Goal: Register for event/course

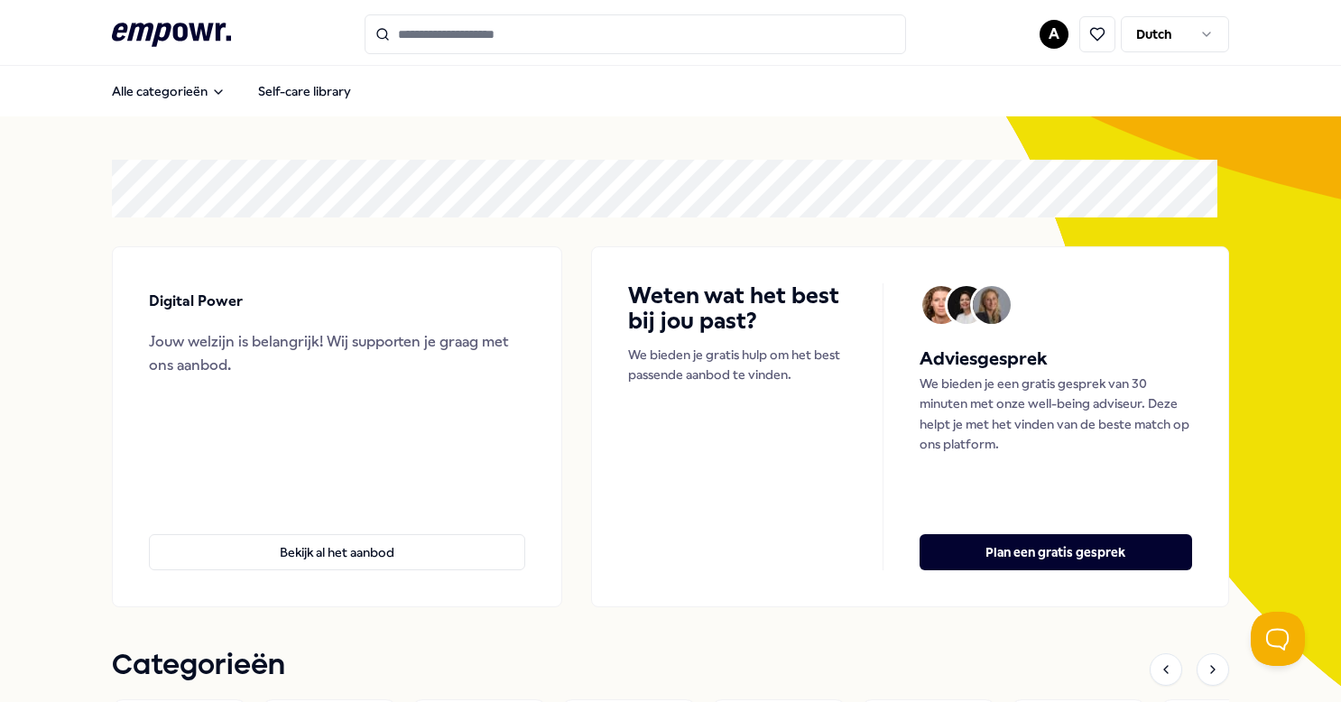
click at [181, 30] on icon at bounding box center [171, 34] width 119 height 23
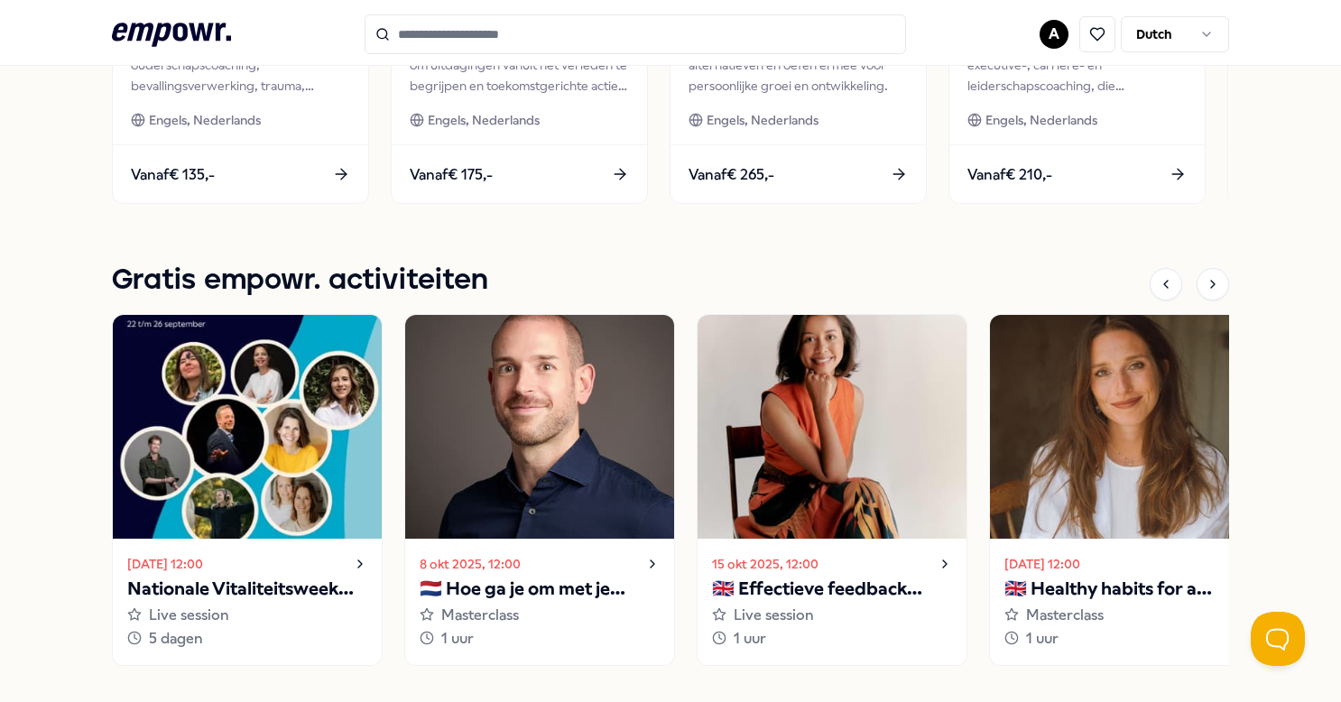
scroll to position [1112, 0]
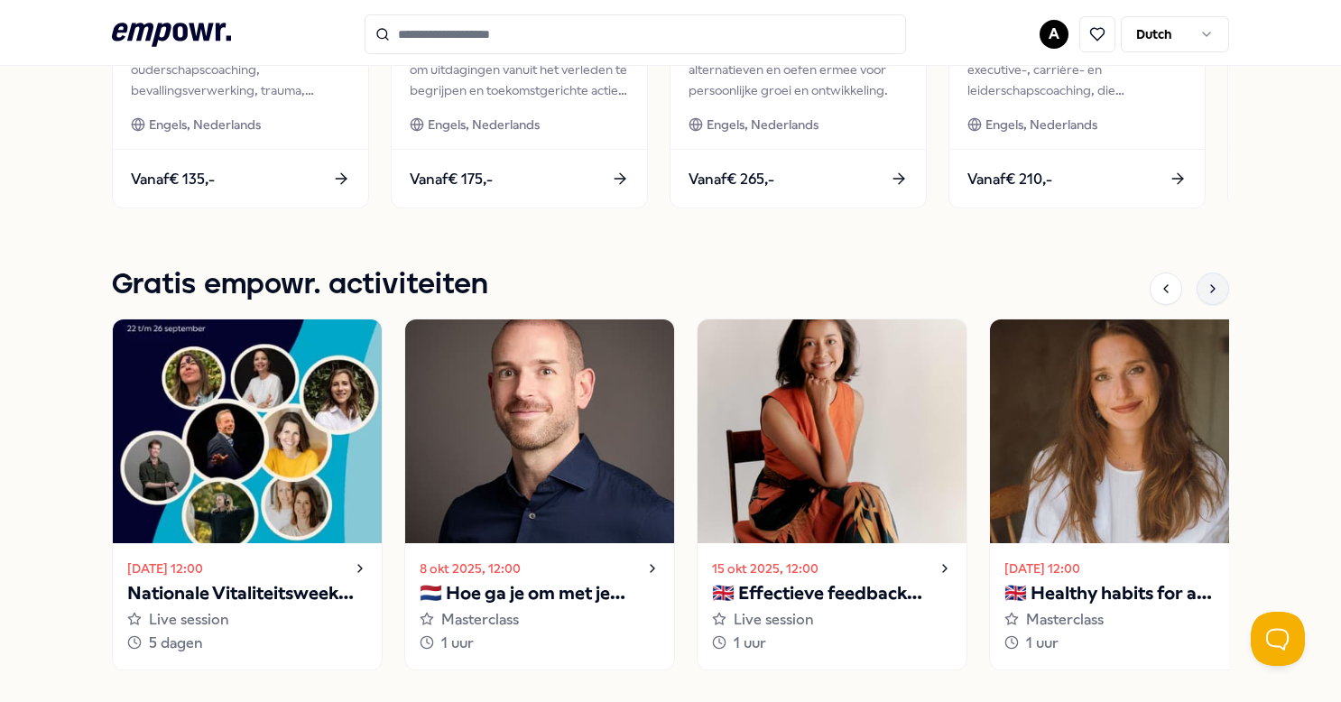
click at [1206, 283] on icon at bounding box center [1213, 289] width 14 height 14
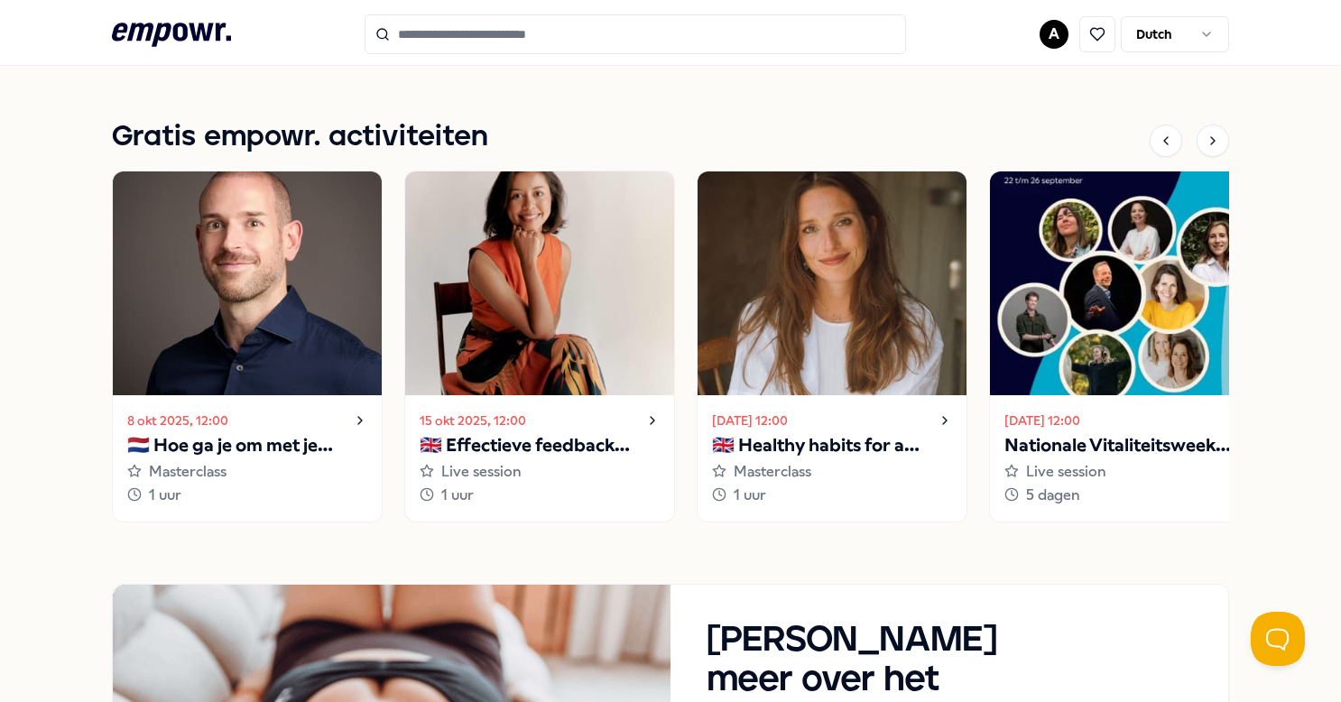
scroll to position [1383, 0]
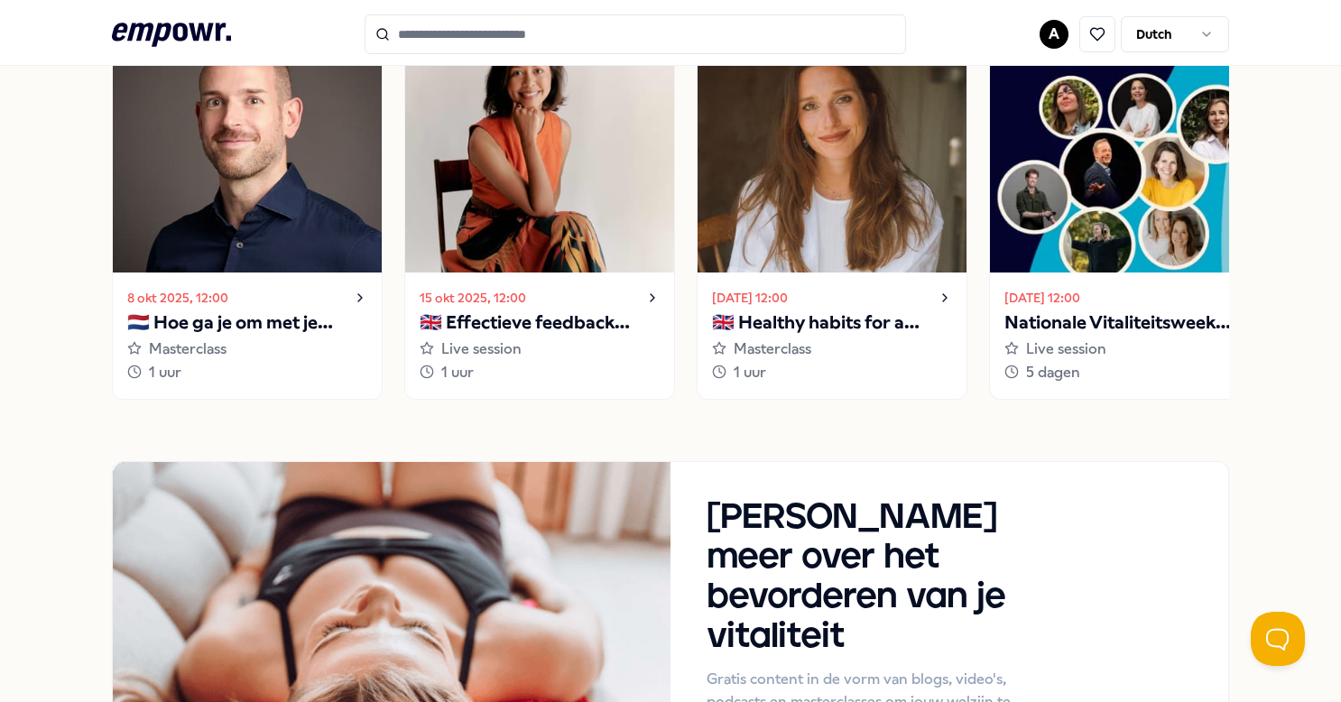
click at [1101, 319] on p "Nationale Vitaliteitsweek 2025" at bounding box center [1124, 323] width 240 height 29
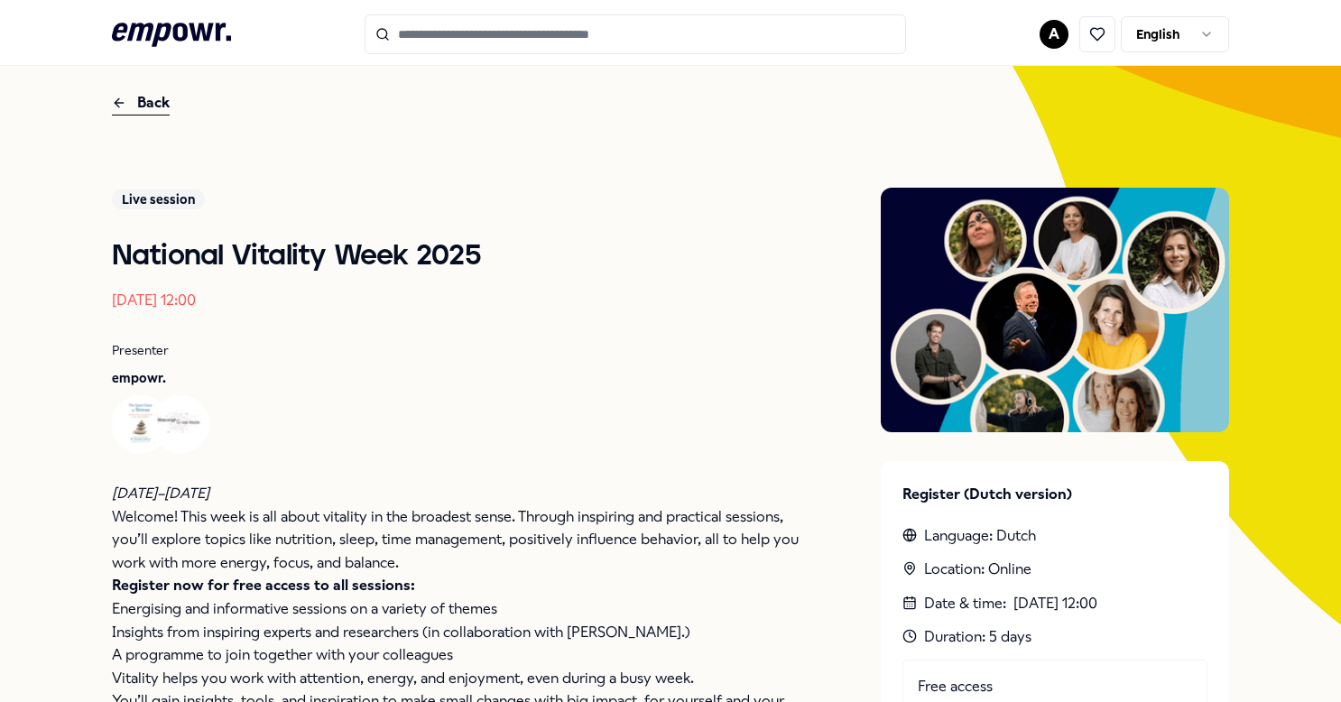
scroll to position [180, 0]
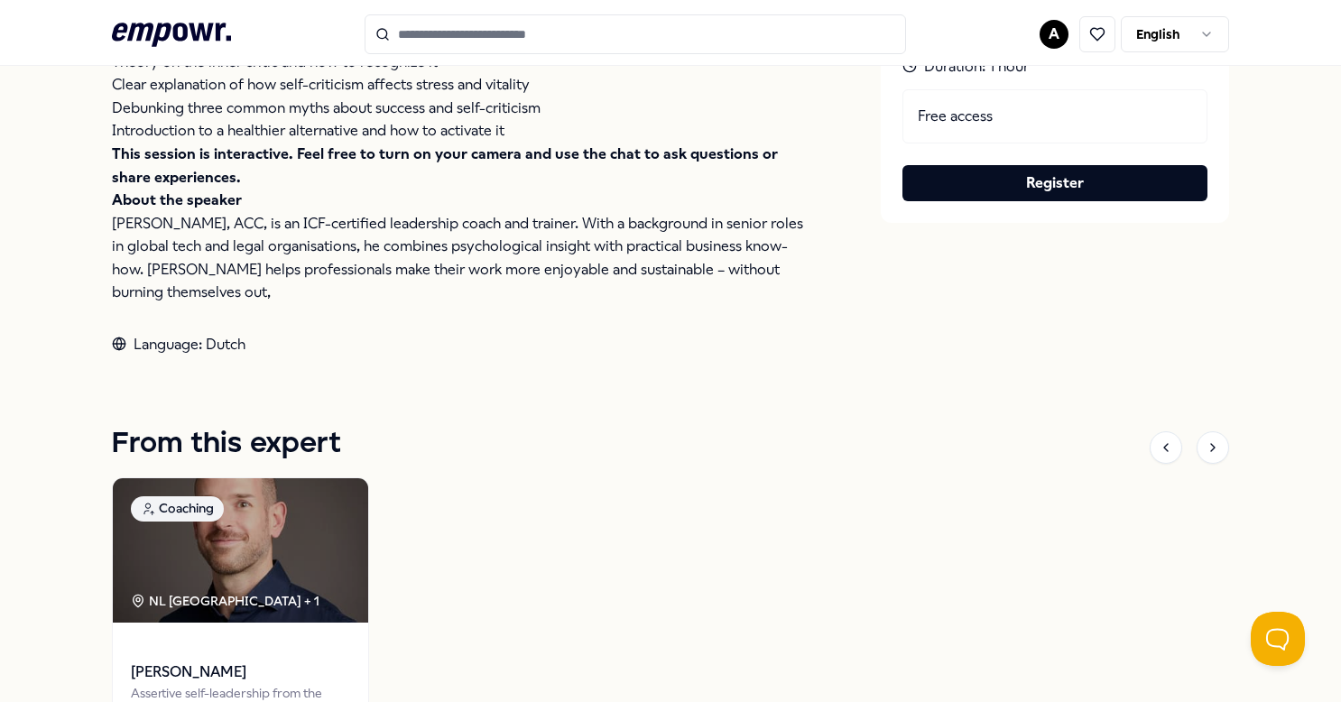
scroll to position [361, 0]
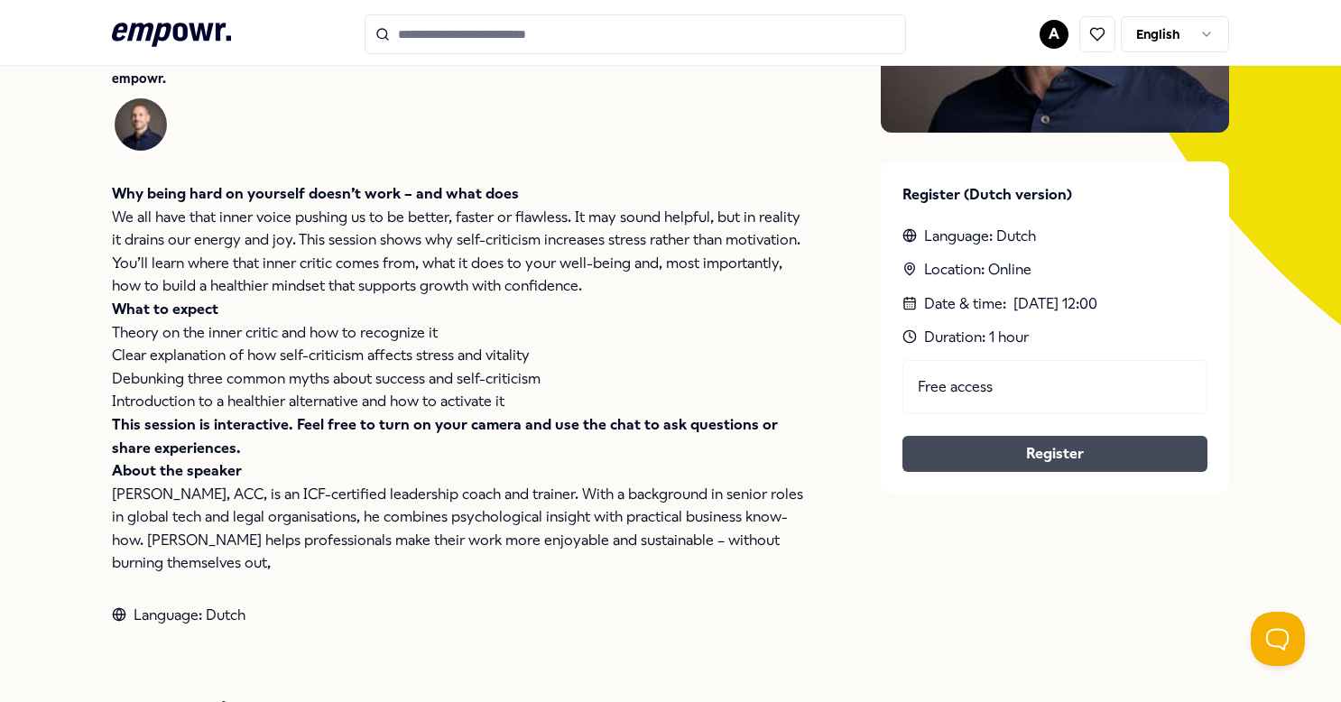
click at [1002, 440] on button "Register" at bounding box center [1054, 454] width 305 height 36
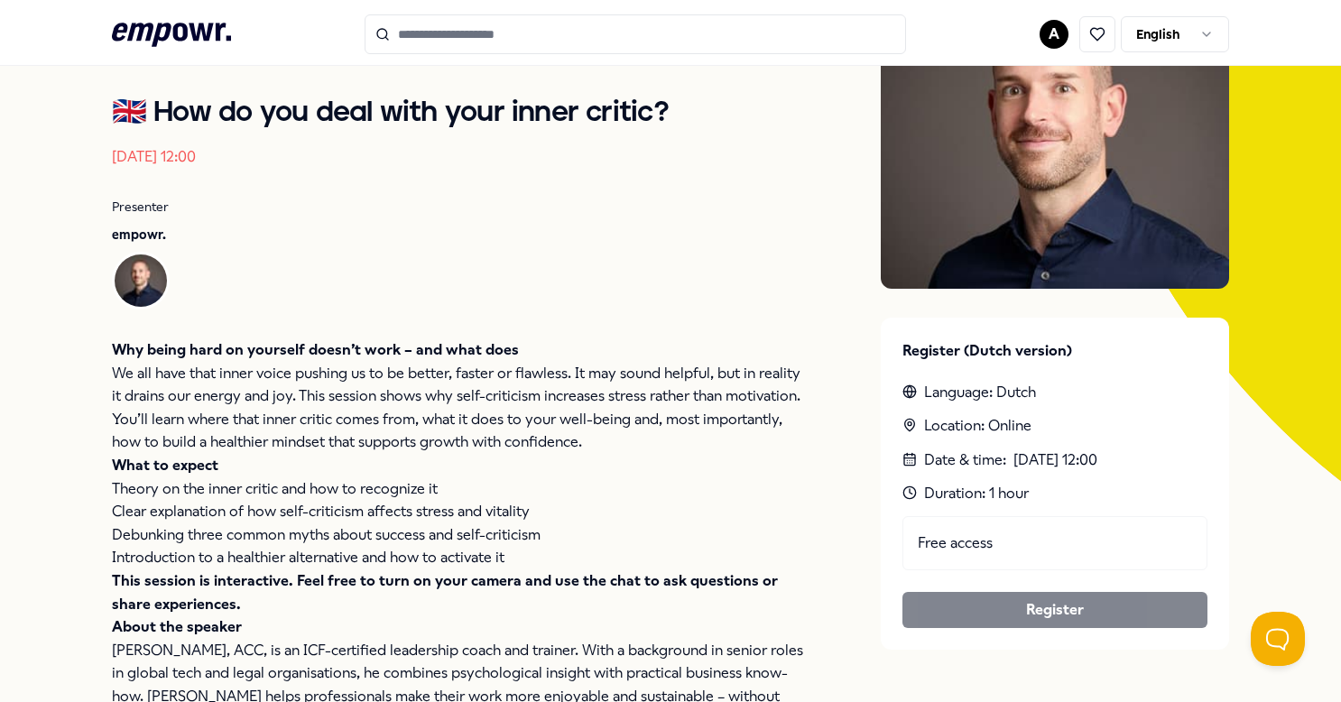
scroll to position [0, 0]
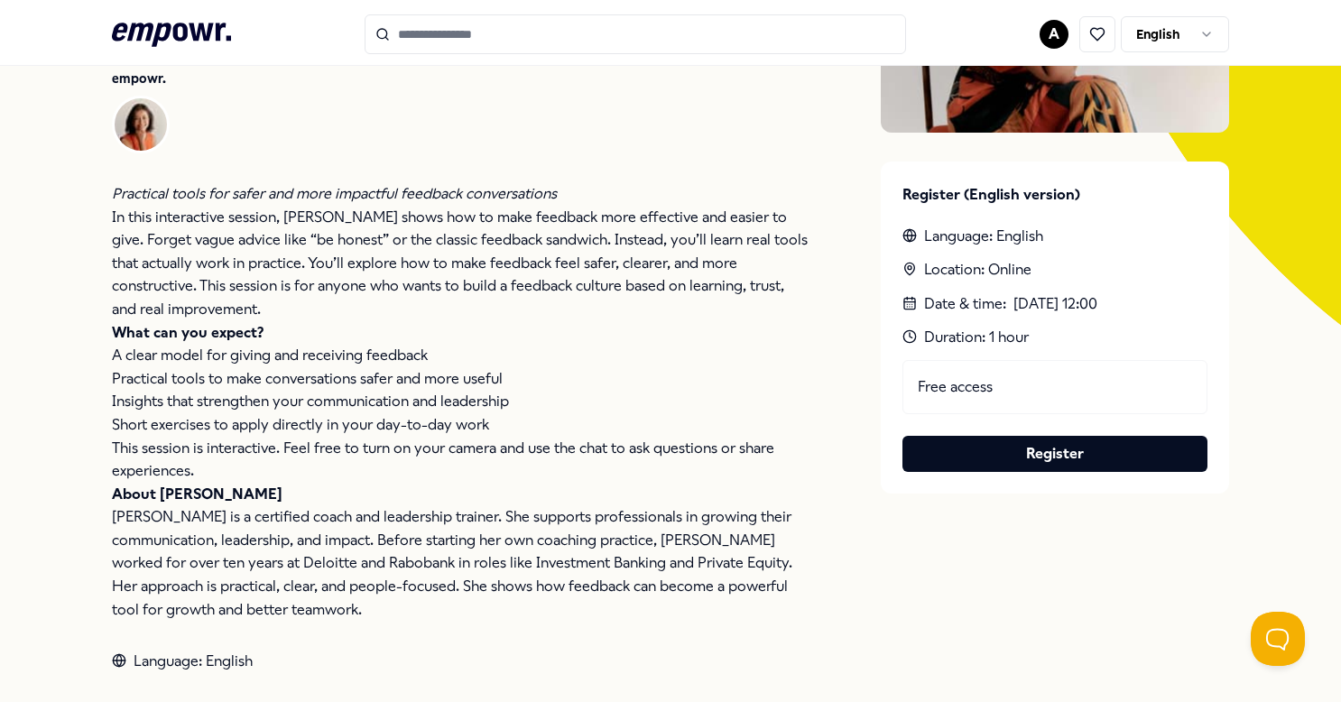
scroll to position [541, 0]
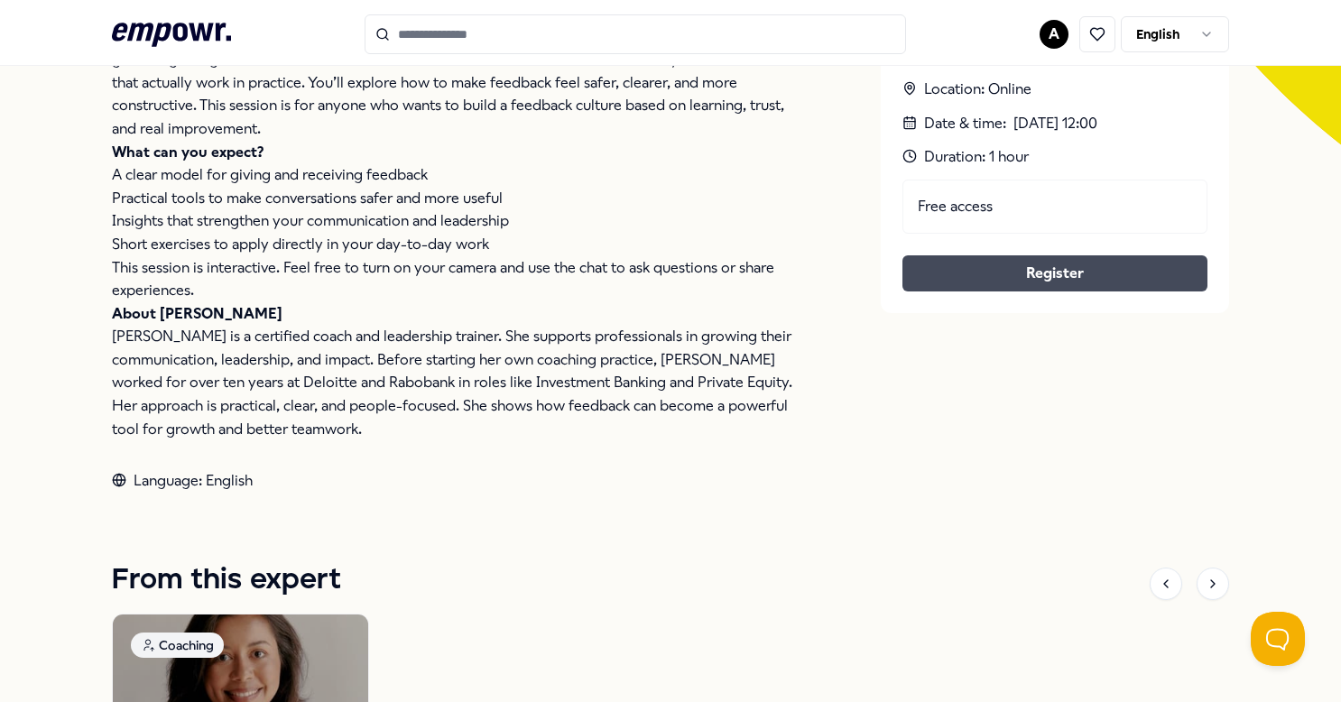
click at [992, 270] on button "Register" at bounding box center [1054, 273] width 305 height 36
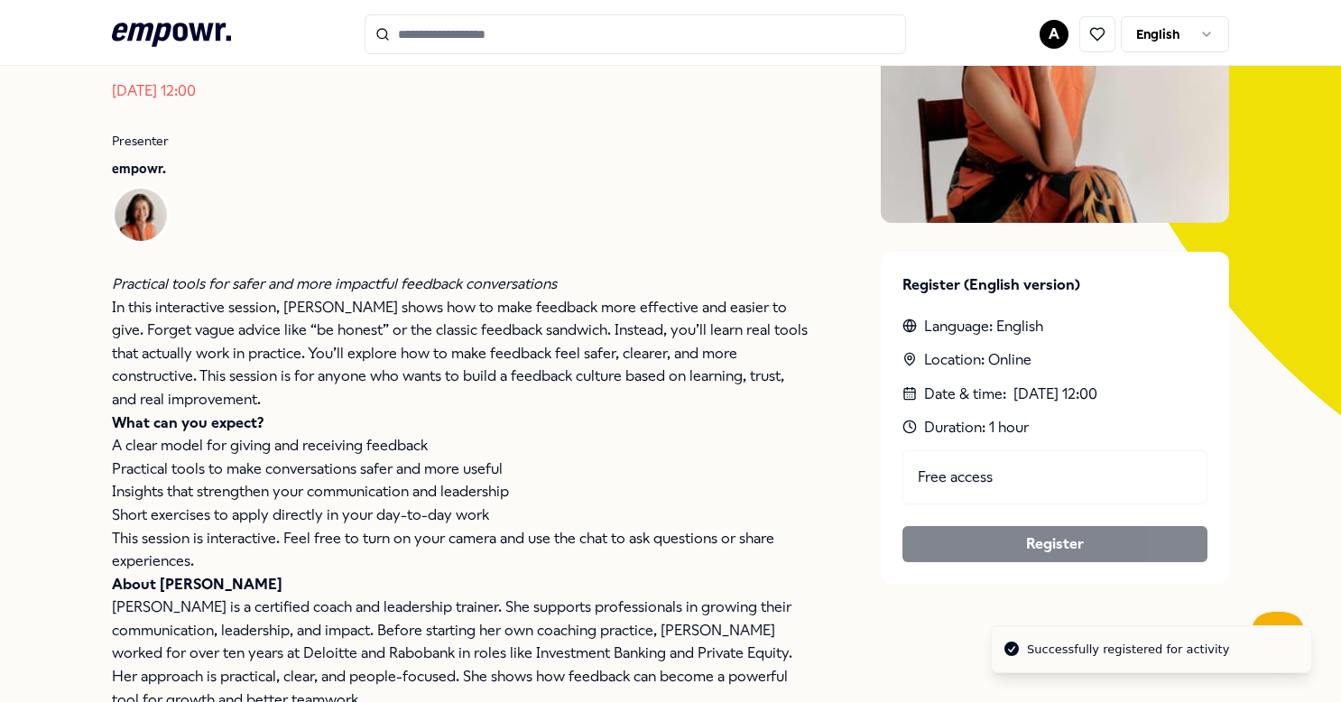
scroll to position [0, 0]
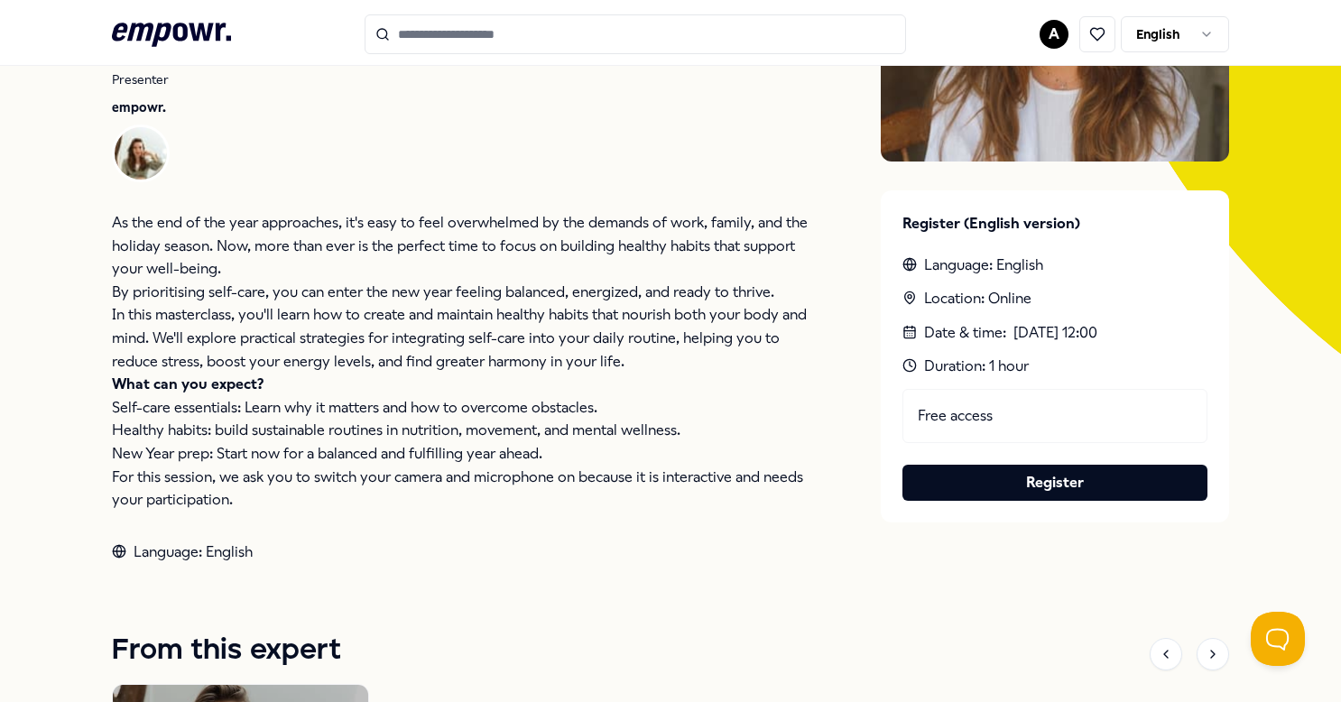
scroll to position [361, 0]
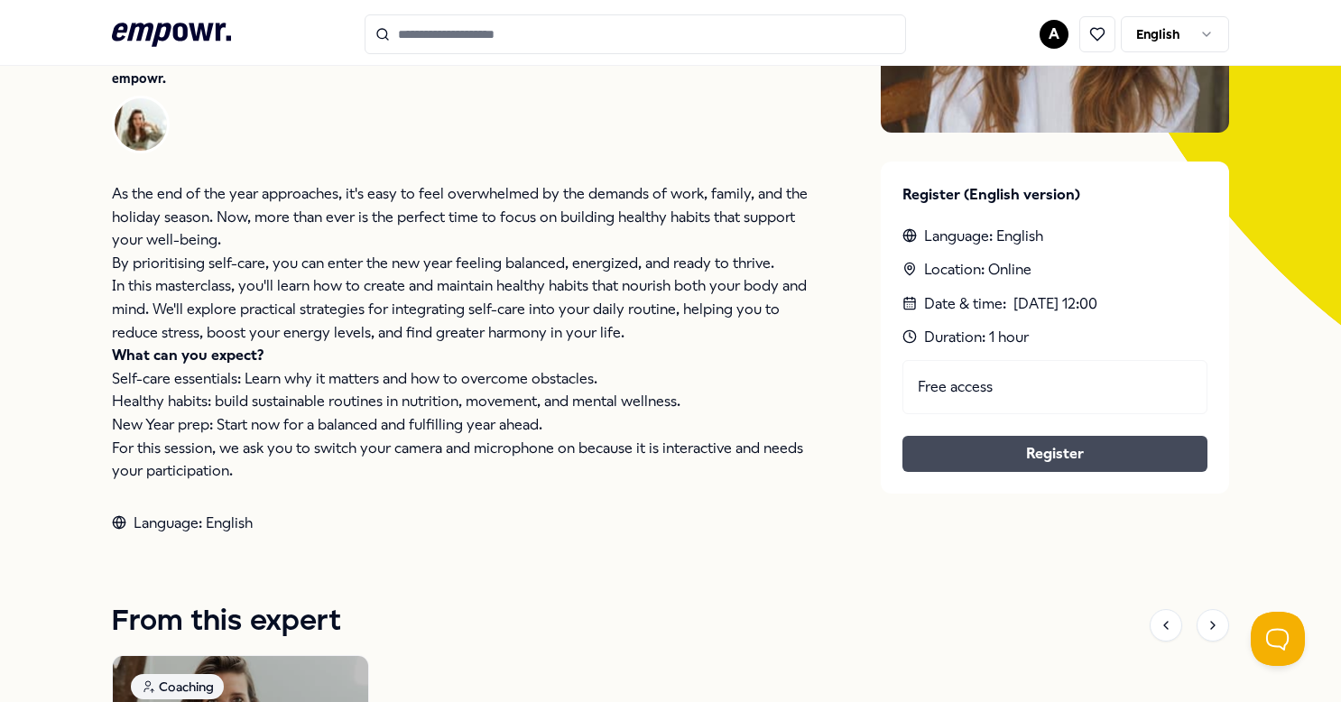
click at [980, 455] on button "Register" at bounding box center [1054, 454] width 305 height 36
